Goal: Information Seeking & Learning: Check status

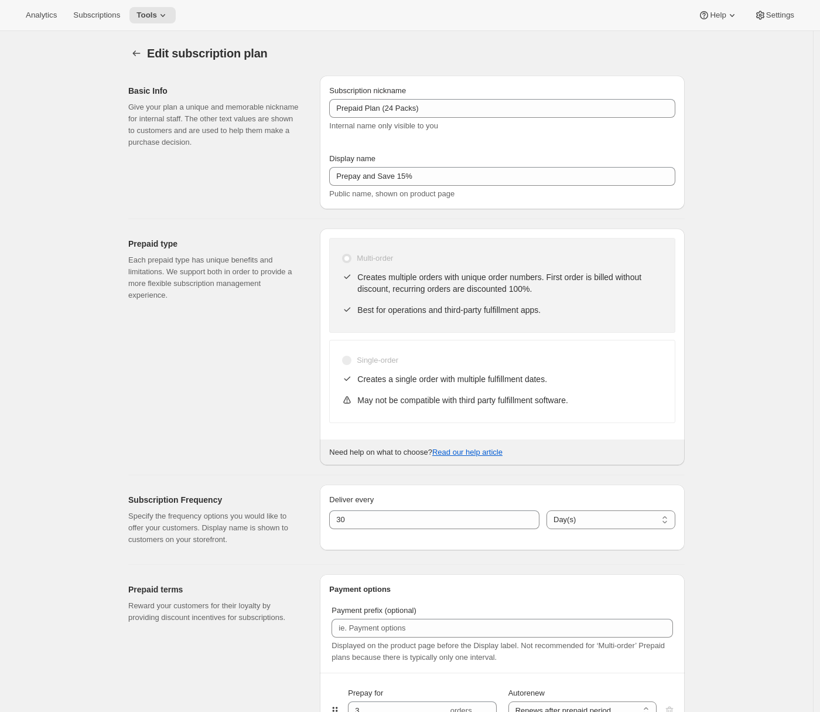
select select "ENABLED"
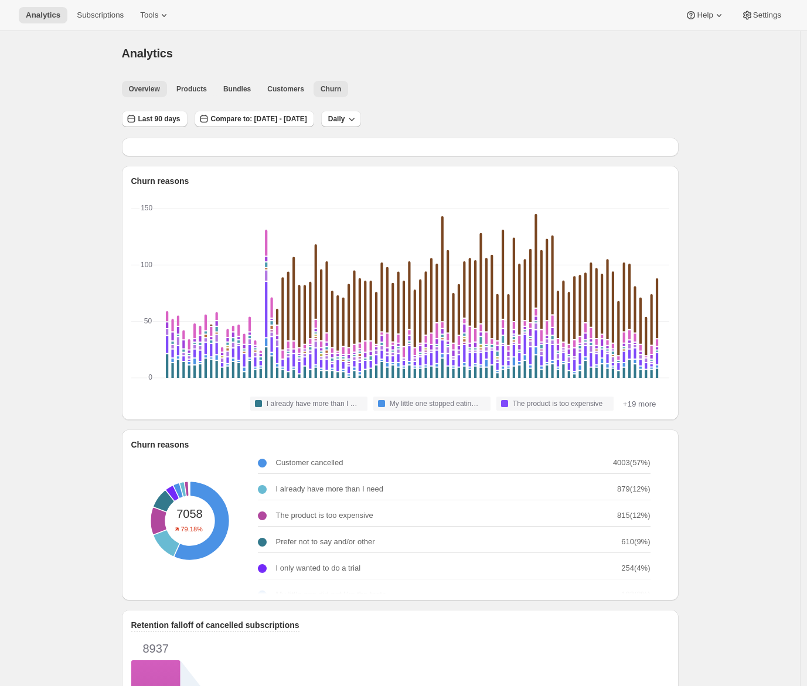
click at [160, 85] on span "Overview" at bounding box center [144, 88] width 31 height 9
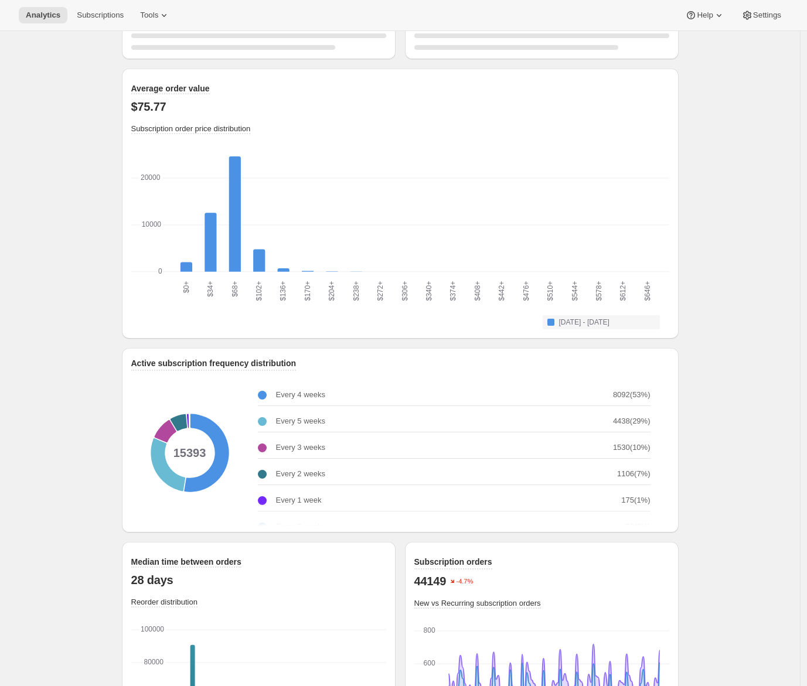
scroll to position [700, 0]
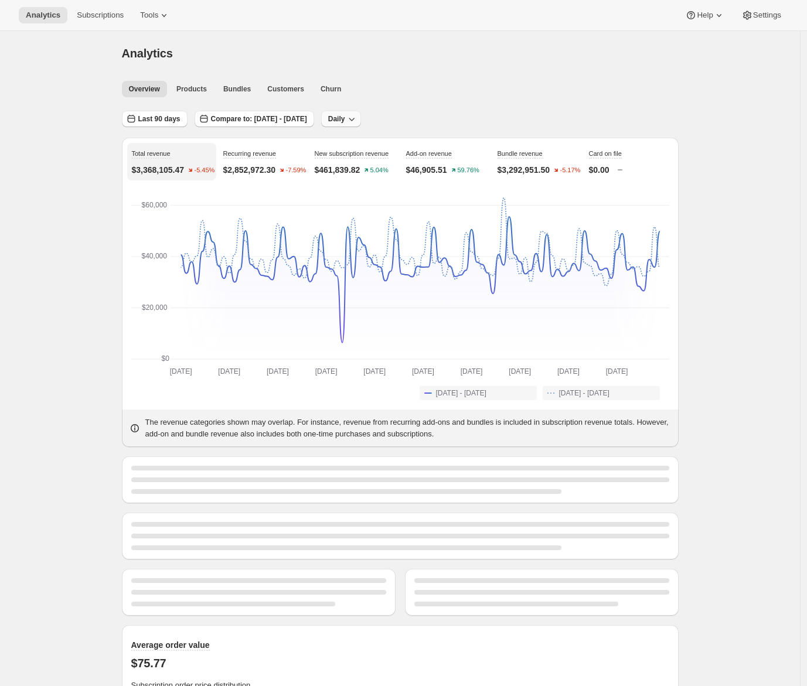
click at [345, 117] on span "Daily" at bounding box center [336, 118] width 17 height 9
click at [386, 159] on span "Weekly" at bounding box center [383, 163] width 25 height 9
